Goal: Transaction & Acquisition: Purchase product/service

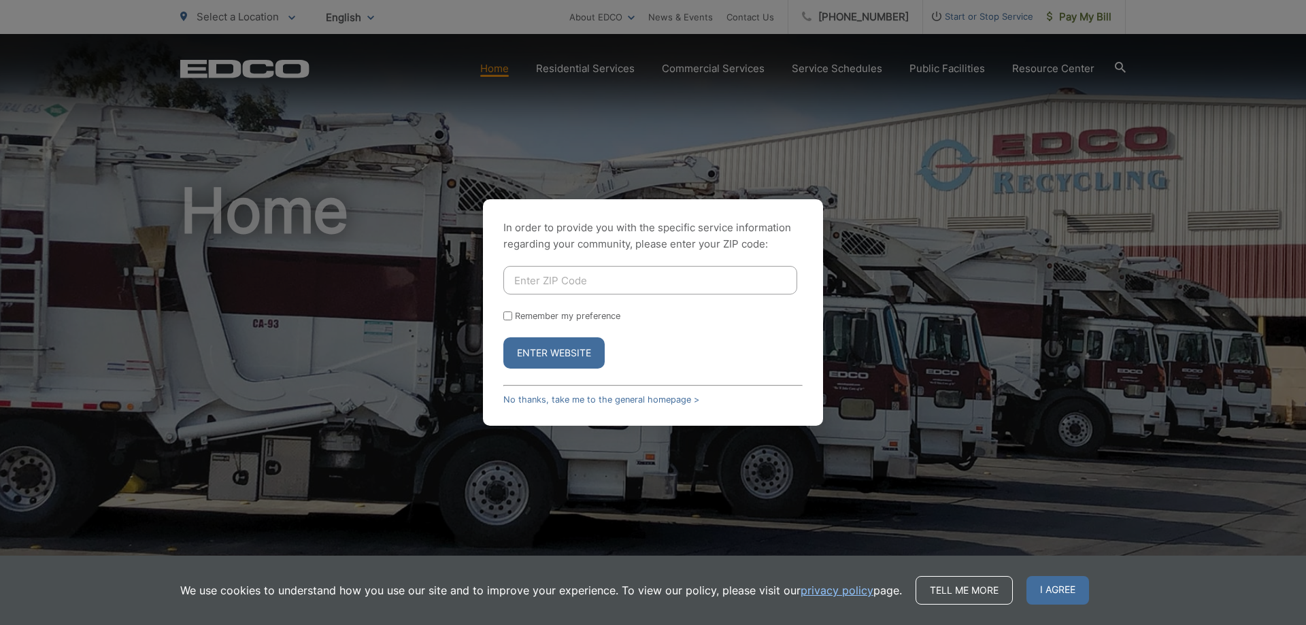
click at [572, 282] on input "Enter ZIP Code" at bounding box center [650, 280] width 294 height 29
type input "92025"
click at [566, 350] on button "Enter Website" at bounding box center [553, 352] width 101 height 31
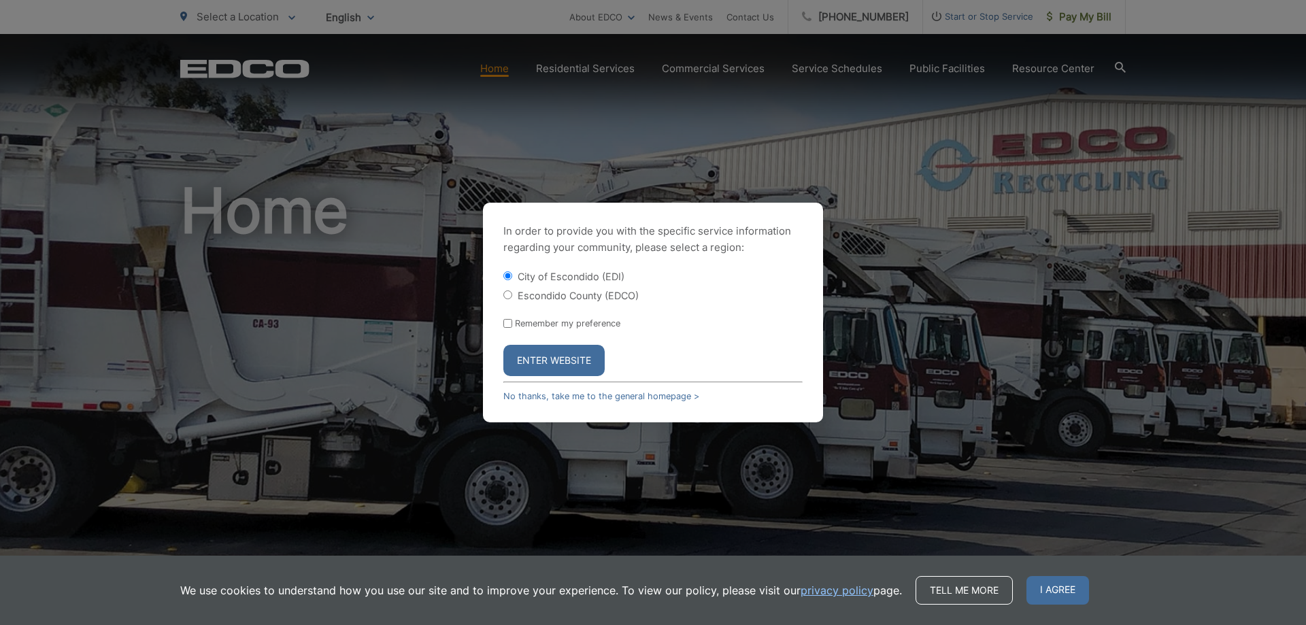
click at [508, 295] on input "Escondido County (EDCO)" at bounding box center [507, 294] width 9 height 9
radio input "true"
click at [554, 358] on button "Enter Website" at bounding box center [553, 360] width 101 height 31
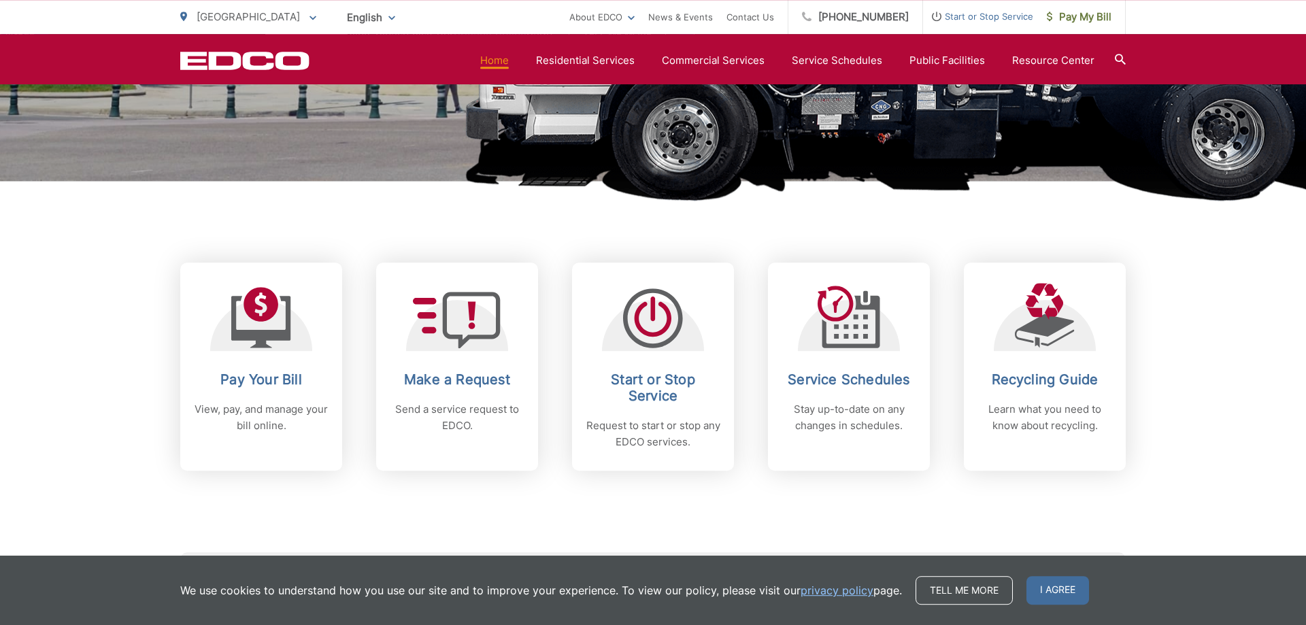
scroll to position [416, 0]
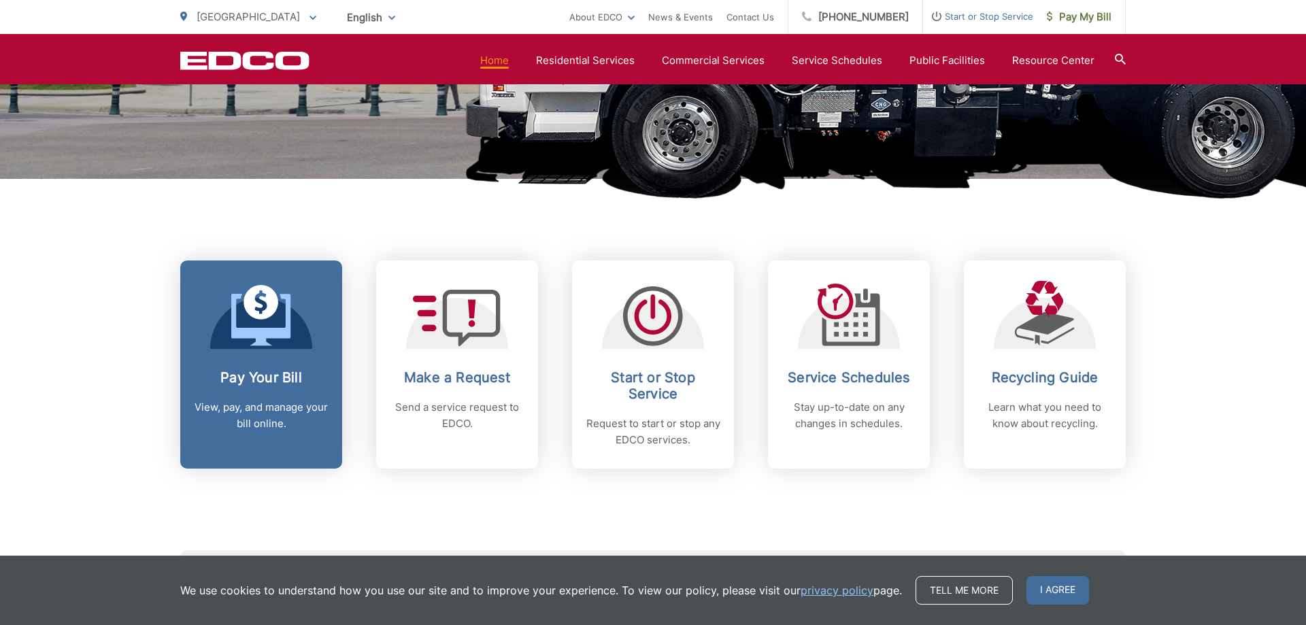
click at [242, 396] on div "Pay Your Bill View, pay, and manage your bill online." at bounding box center [261, 400] width 135 height 63
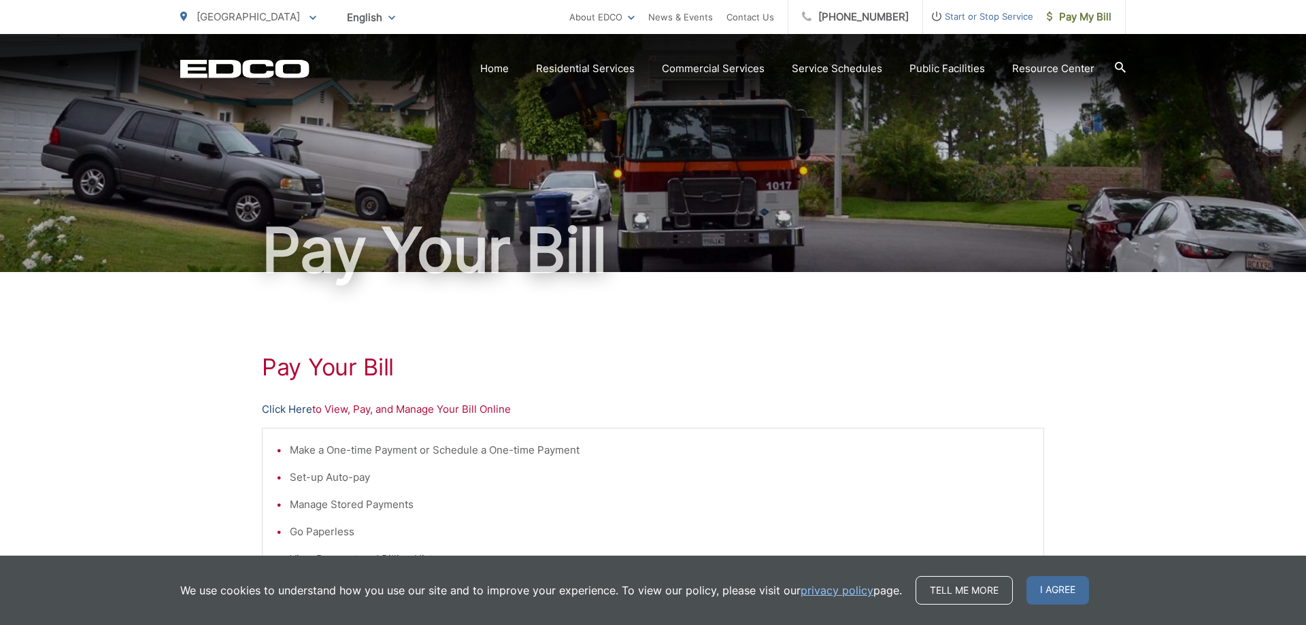
click at [294, 408] on link "Click Here" at bounding box center [287, 409] width 50 height 16
click at [271, 409] on link "Click Here" at bounding box center [287, 409] width 50 height 16
